Goal: Task Accomplishment & Management: Manage account settings

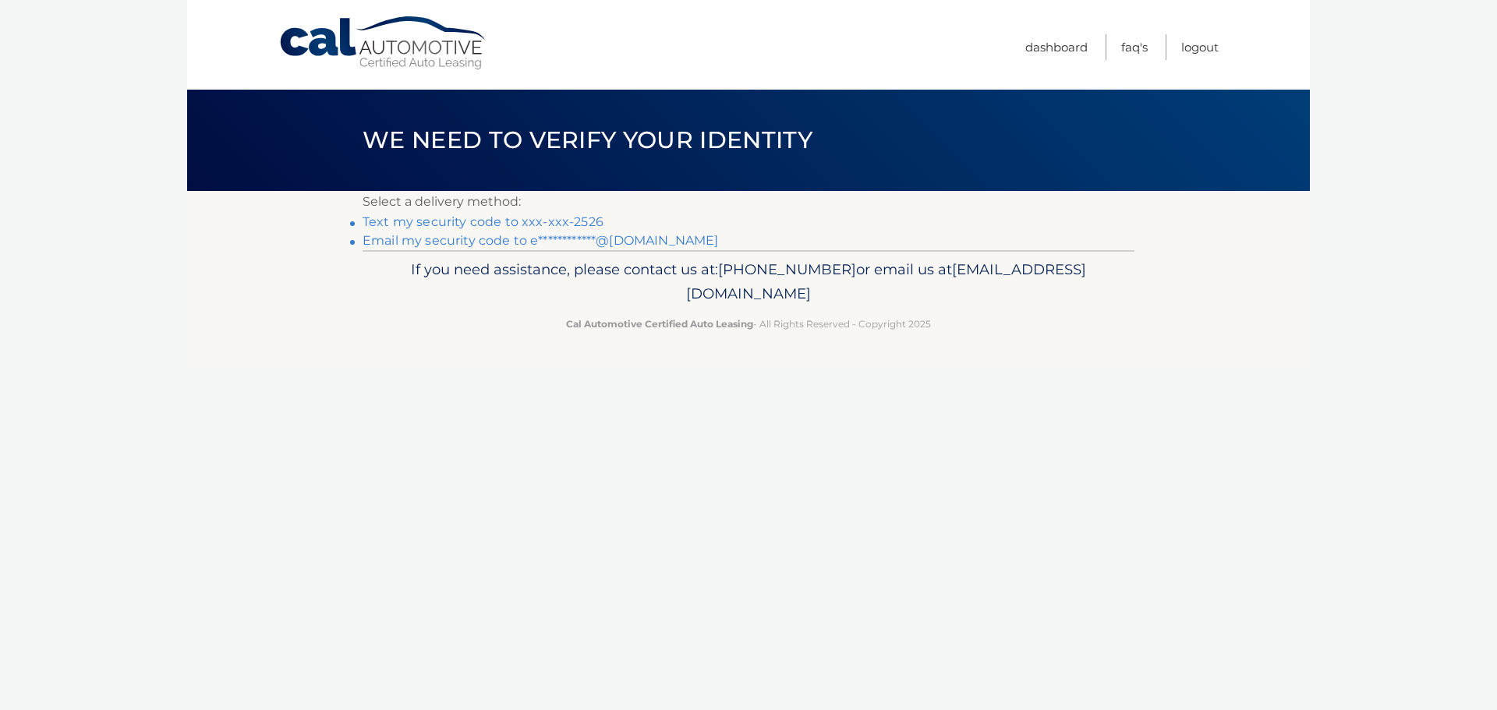
click at [542, 224] on link "Text my security code to xxx-xxx-2526" at bounding box center [482, 221] width 241 height 15
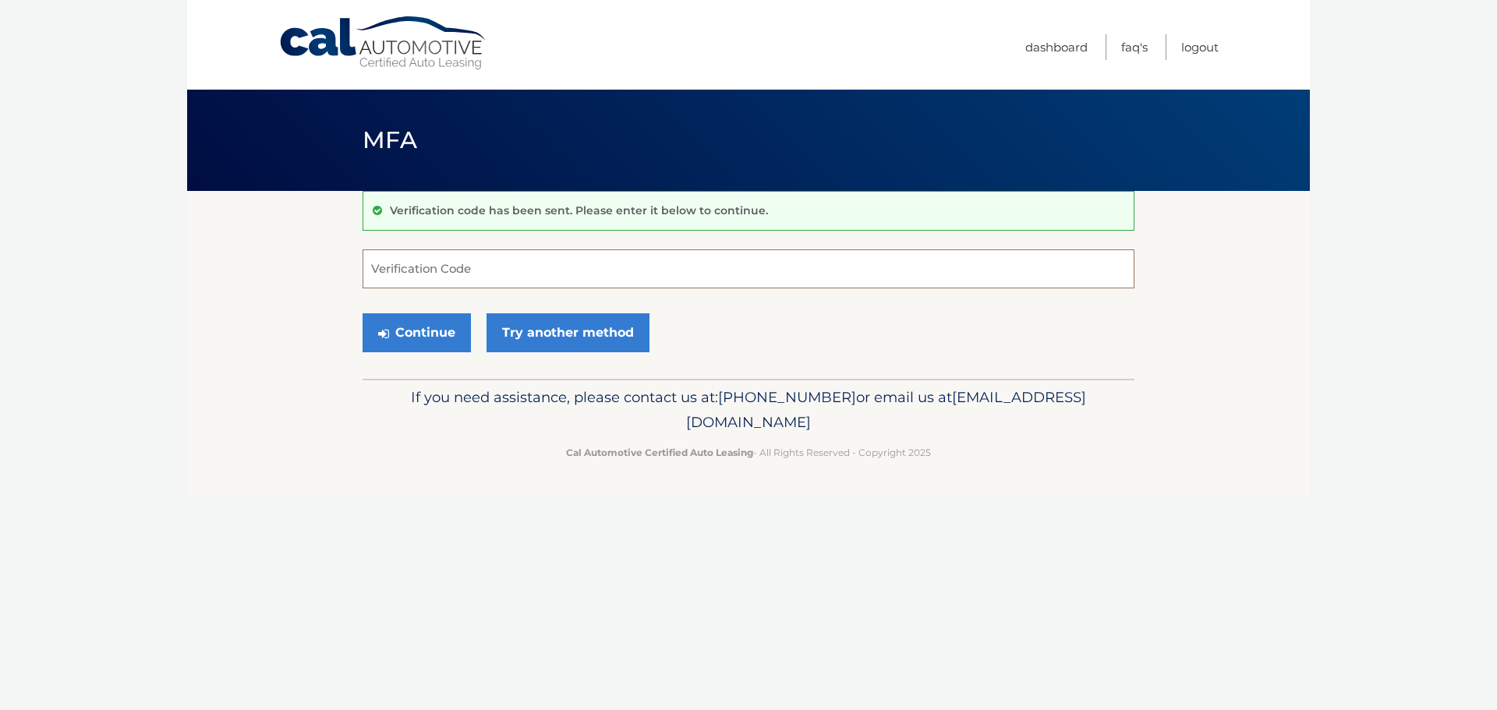
click at [532, 267] on input "Verification Code" at bounding box center [748, 268] width 772 height 39
type input "740188"
click at [362, 313] on button "Continue" at bounding box center [416, 332] width 108 height 39
